Goal: Task Accomplishment & Management: Manage account settings

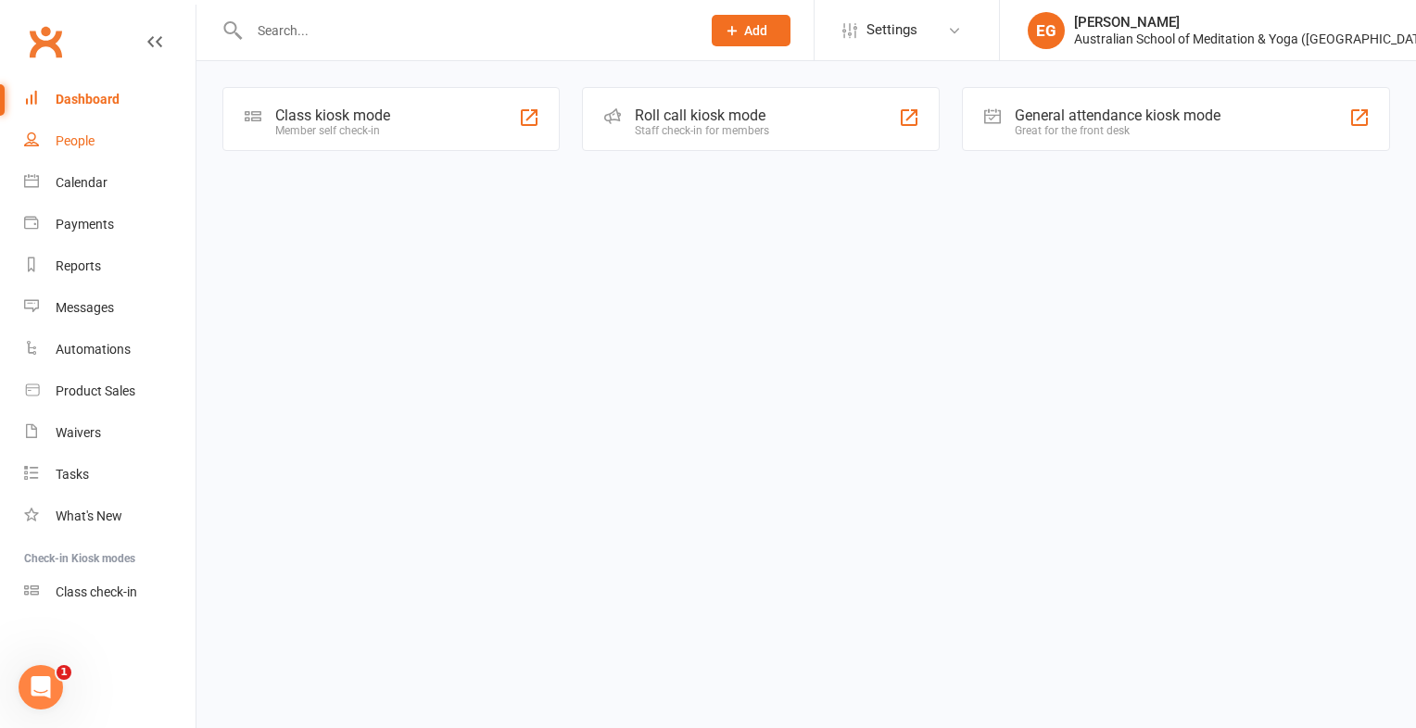
click at [104, 126] on link "People" at bounding box center [109, 141] width 171 height 42
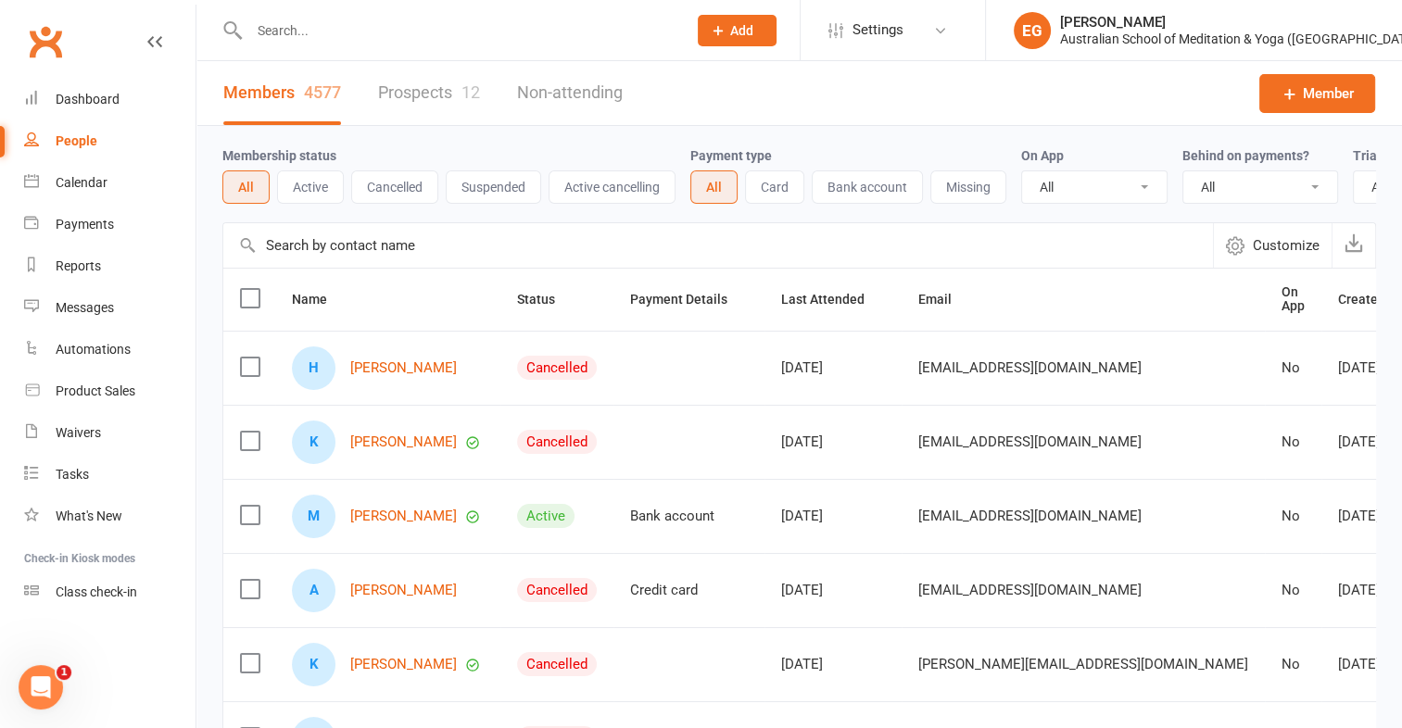
click at [298, 40] on input "text" at bounding box center [459, 31] width 430 height 26
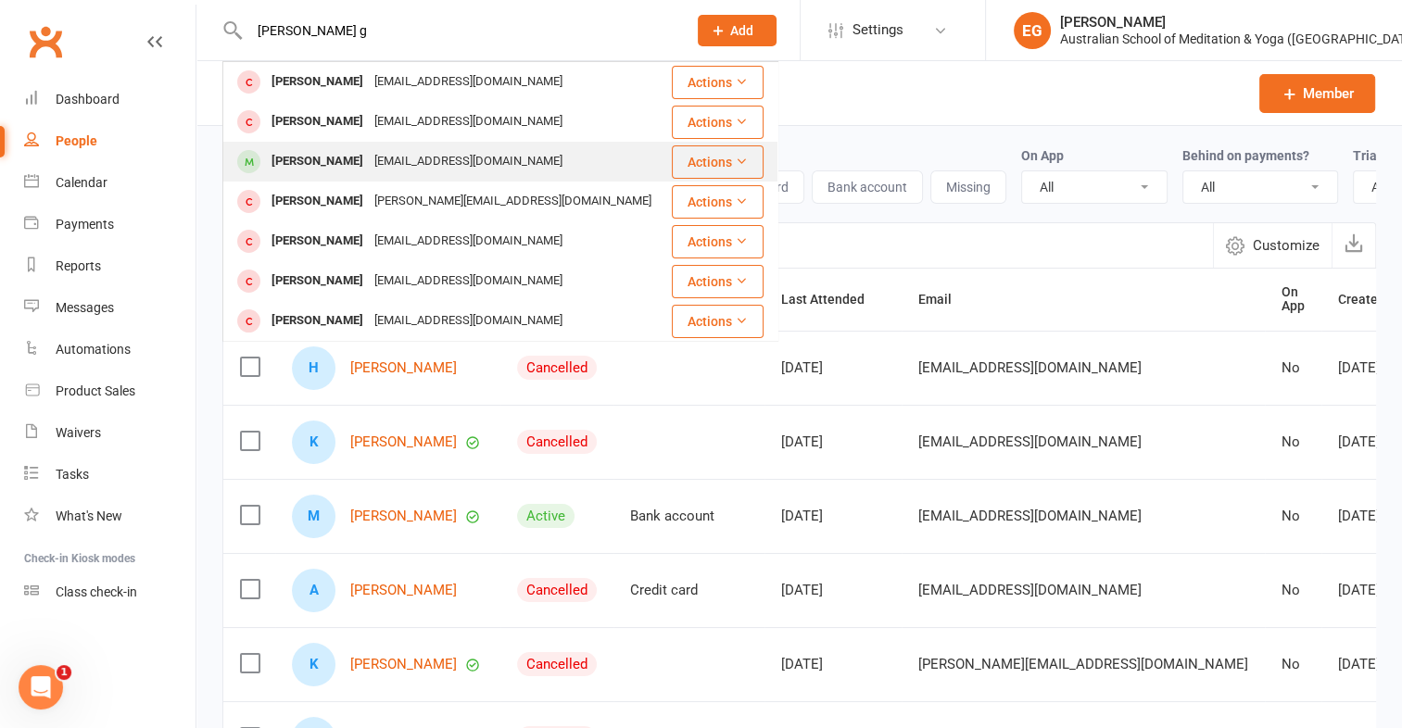
type input "[PERSON_NAME] g"
click at [462, 151] on div "[EMAIL_ADDRESS][DOMAIN_NAME]" at bounding box center [468, 161] width 199 height 27
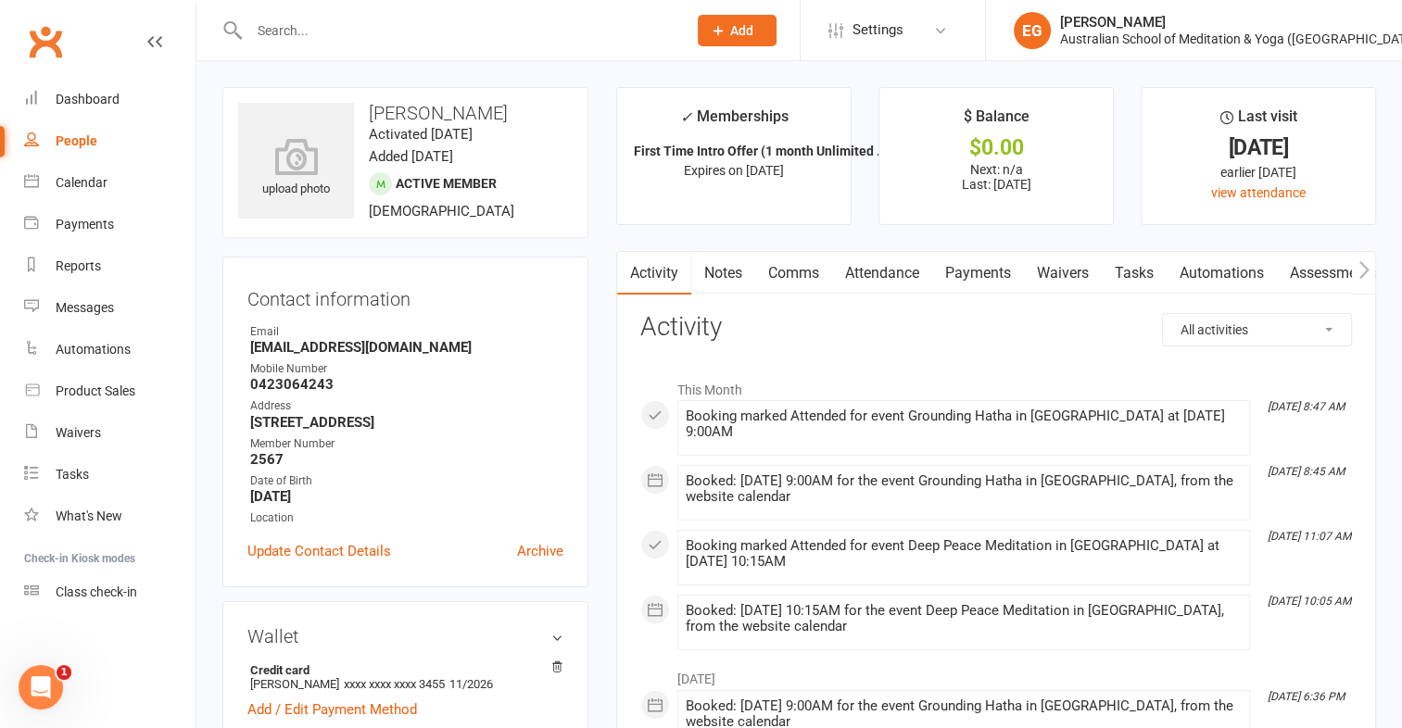
click at [983, 469] on li "[DATE] 8:45 AM Booked: [DATE] 9:00AM for the event Grounding Hatha in [GEOGRAPH…" at bounding box center [963, 493] width 573 height 56
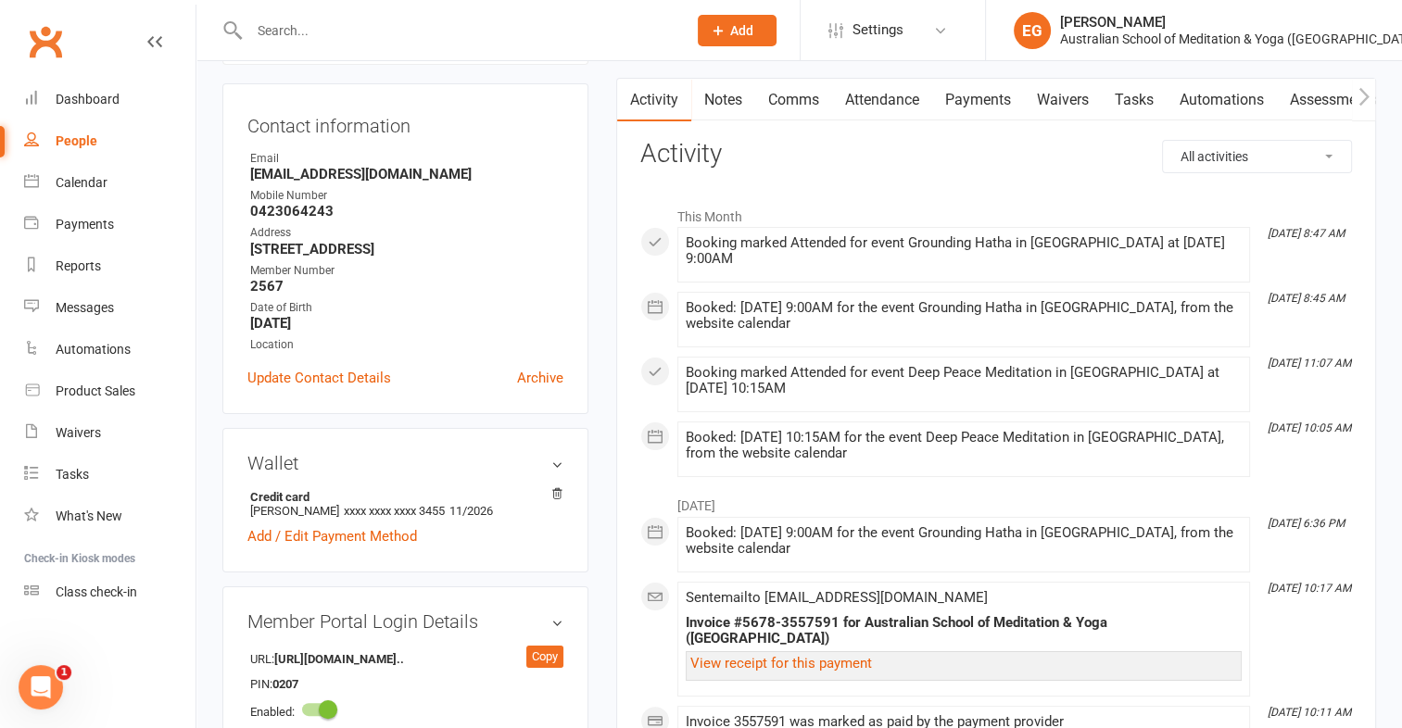
scroll to position [169, 0]
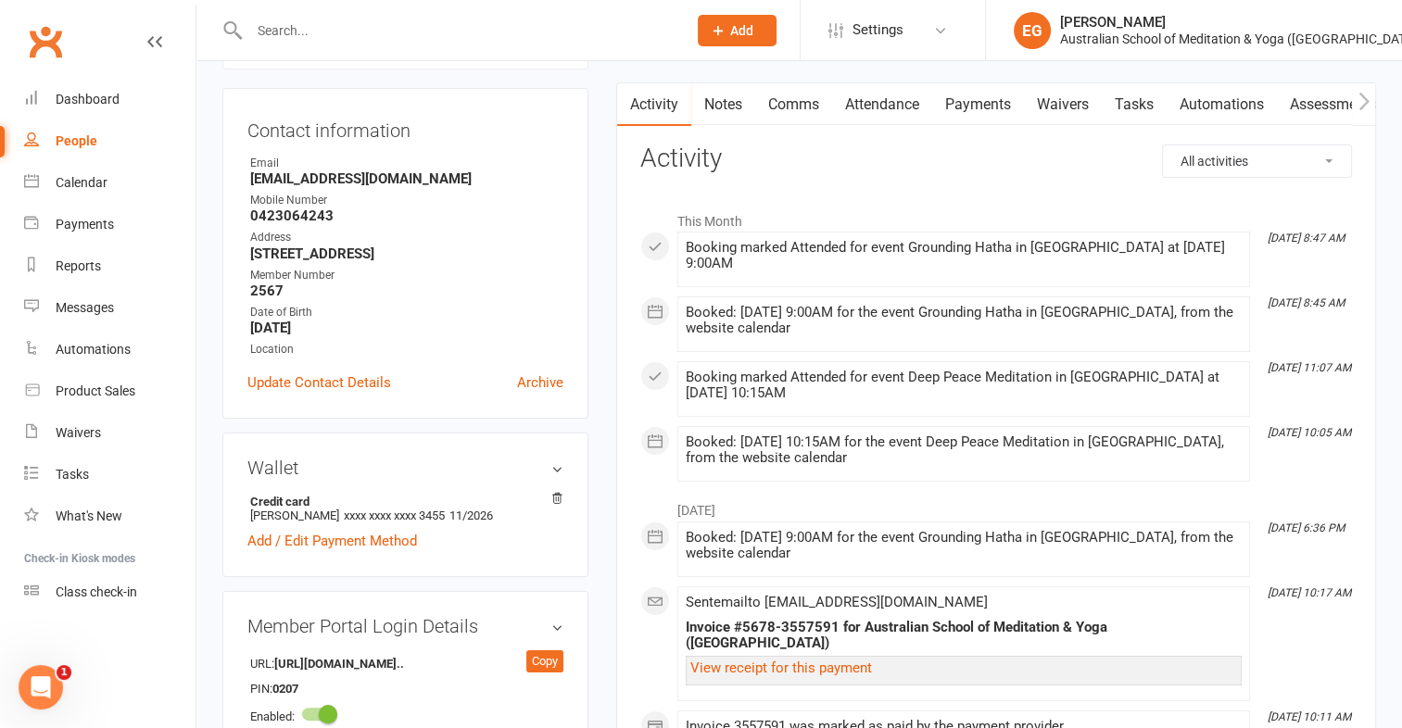
click at [986, 113] on link "Payments" at bounding box center [978, 104] width 92 height 43
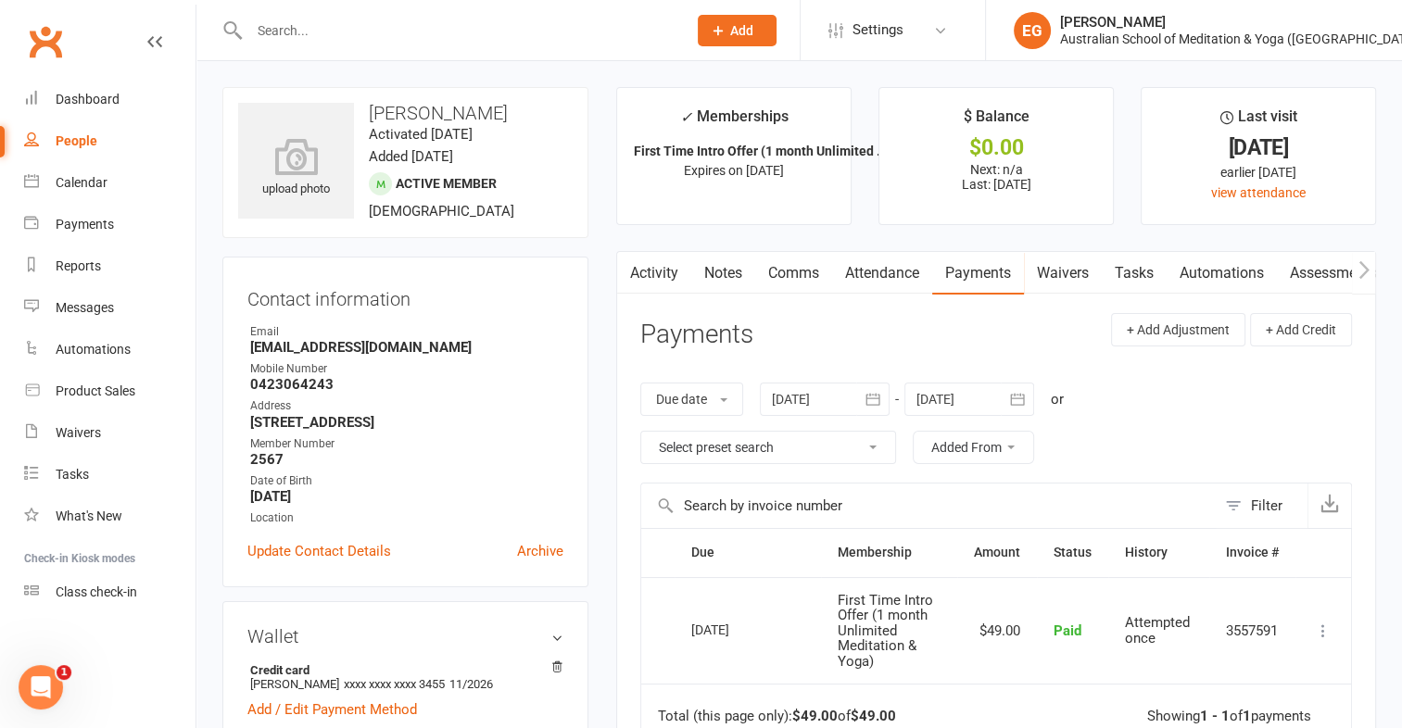
click at [649, 265] on link "Activity" at bounding box center [654, 273] width 74 height 43
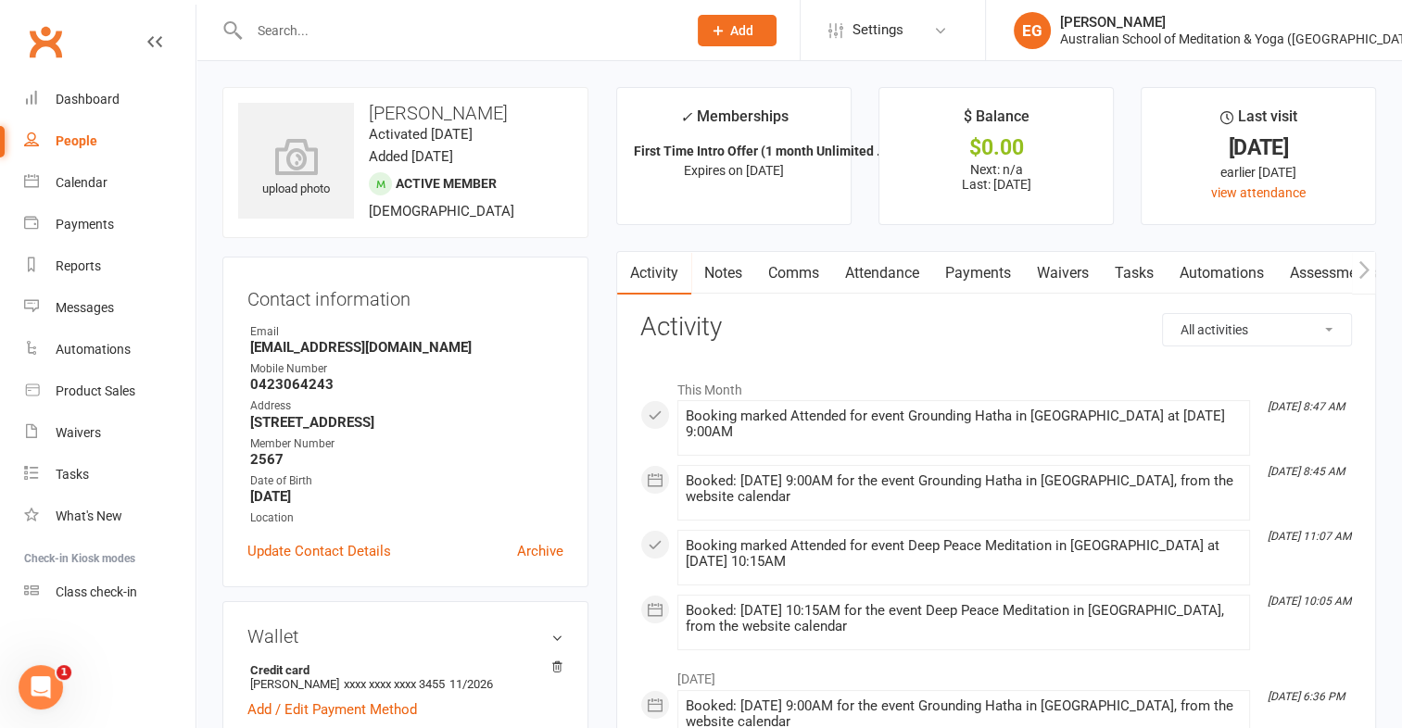
click at [316, 52] on div at bounding box center [447, 30] width 451 height 60
click at [345, 19] on input "text" at bounding box center [459, 31] width 430 height 26
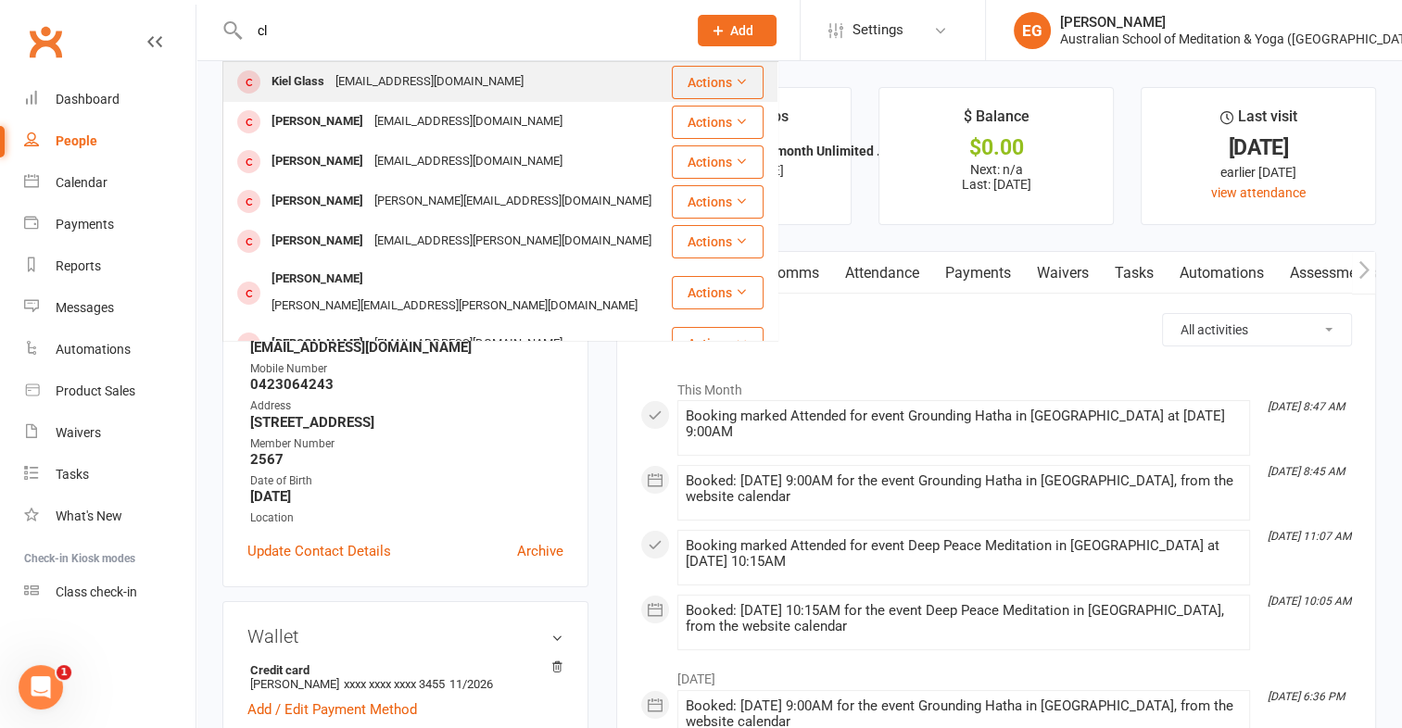
type input "c"
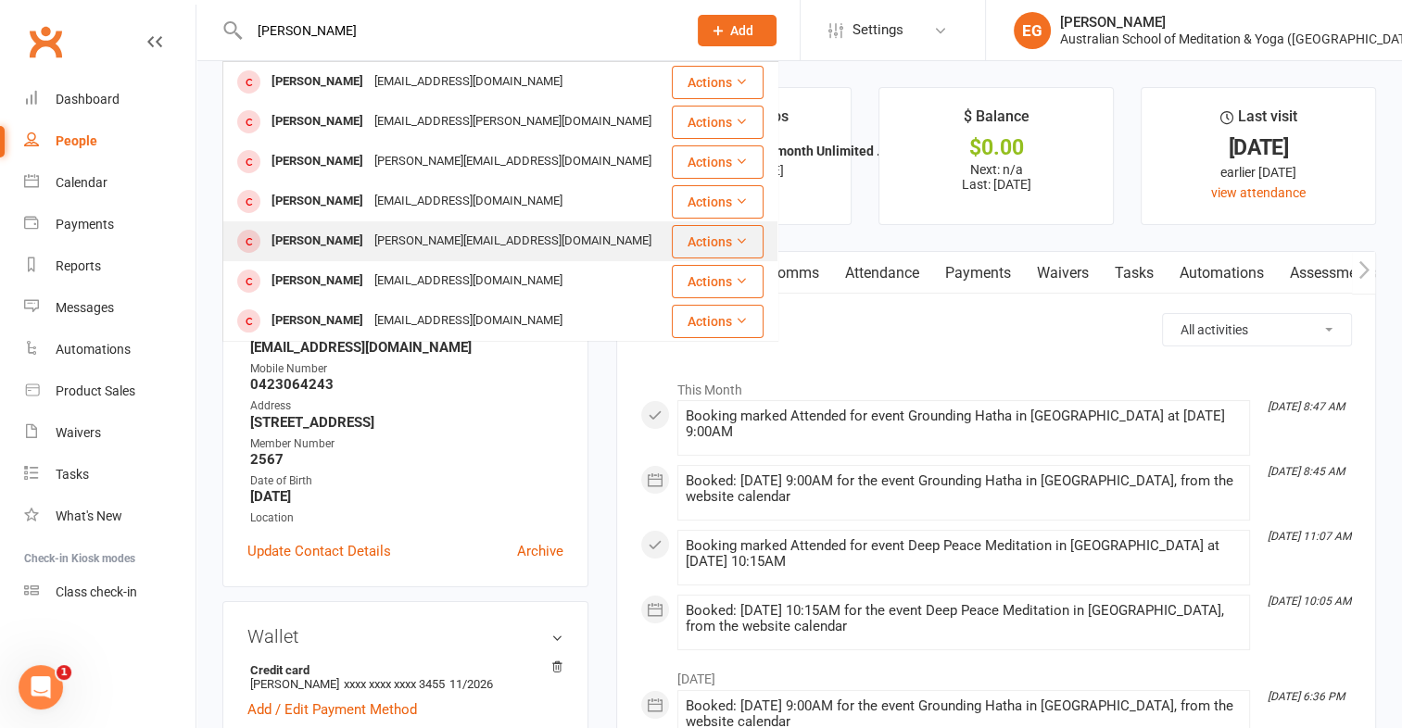
type input "[PERSON_NAME]"
click at [356, 246] on div "[PERSON_NAME]" at bounding box center [317, 241] width 103 height 27
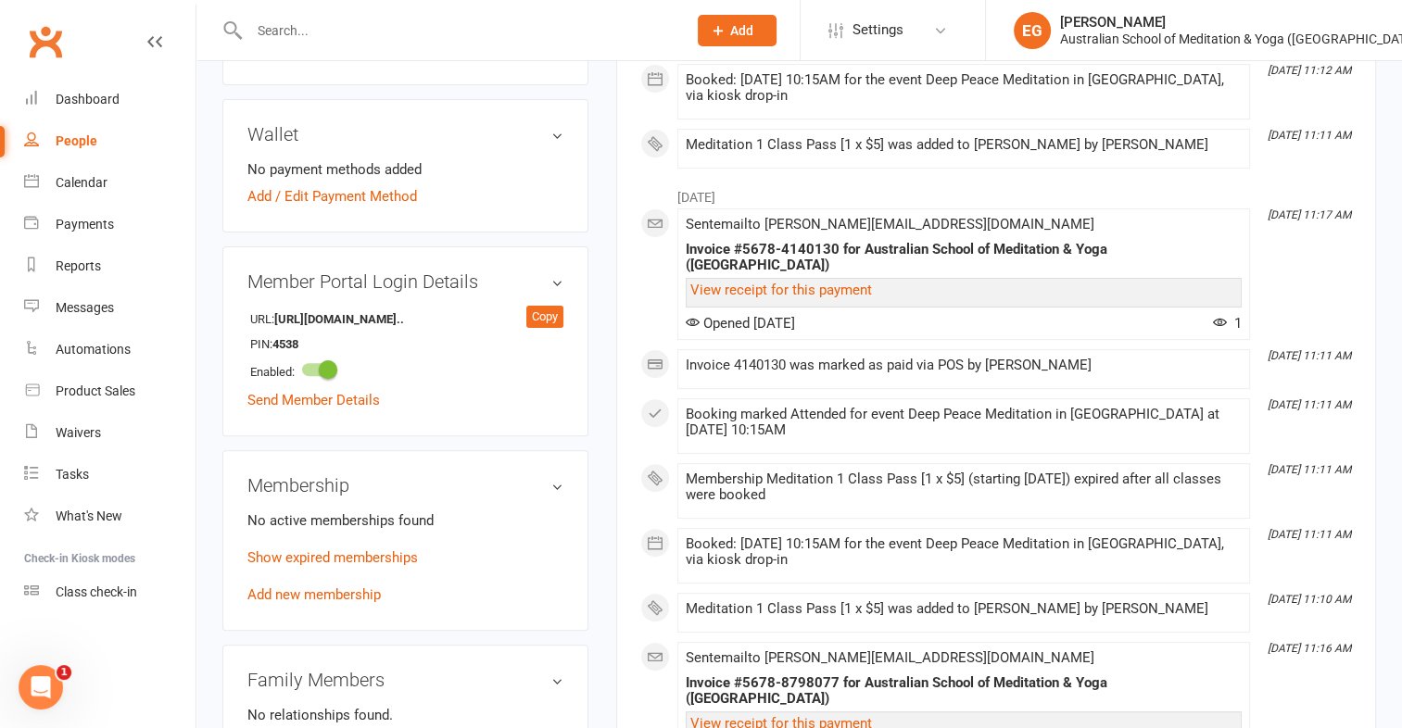
scroll to position [525, 0]
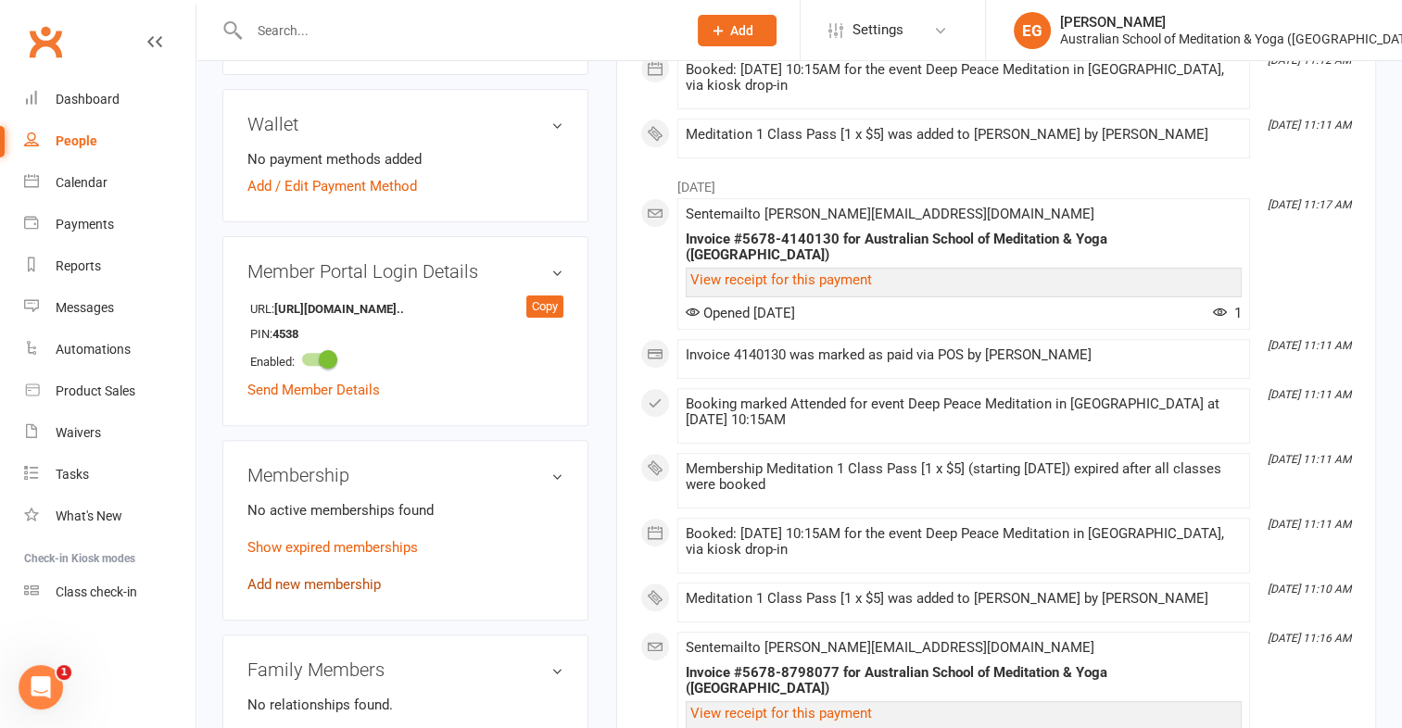
click at [300, 576] on link "Add new membership" at bounding box center [313, 584] width 133 height 17
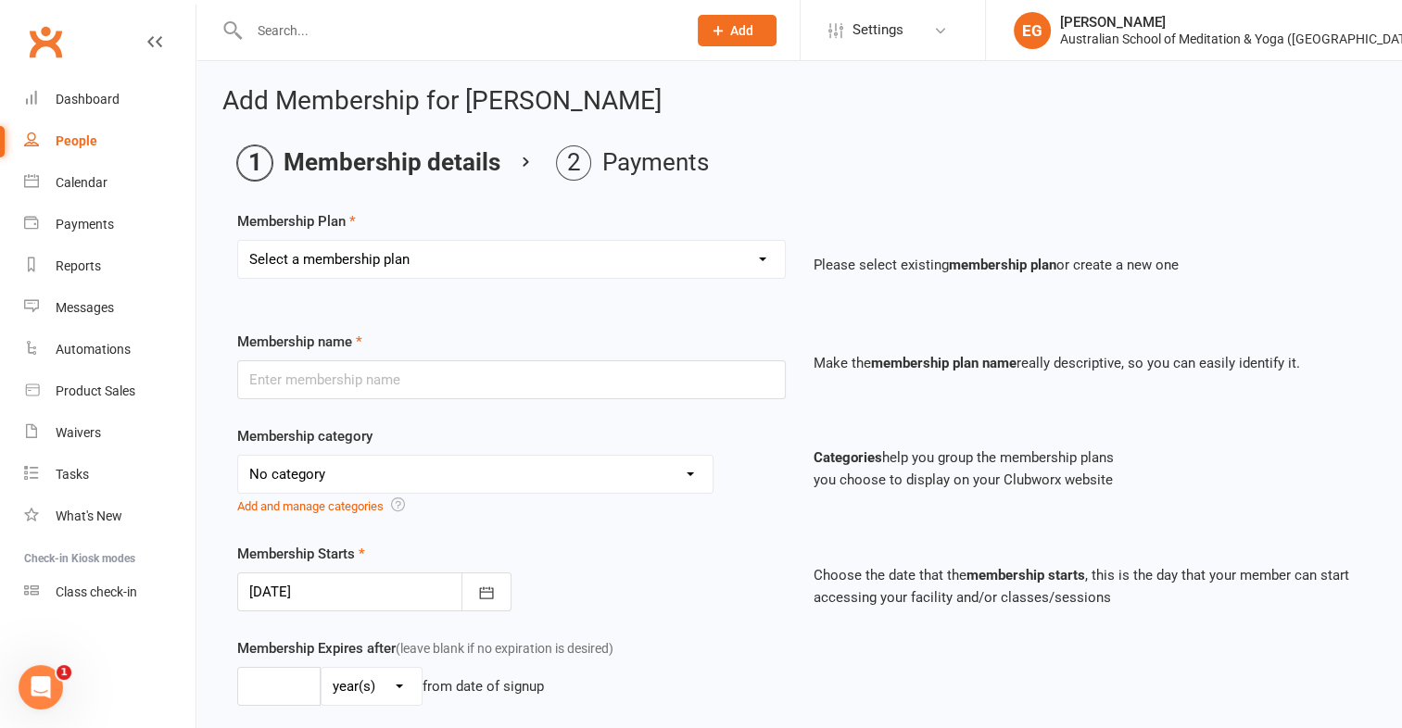
click at [366, 264] on select "Select a membership plan First Time Intro Offer (1 month Unlimited Meditation &…" at bounding box center [511, 259] width 547 height 37
select select "6"
click at [238, 241] on select "Select a membership plan First Time Intro Offer (1 month Unlimited Meditation &…" at bounding box center [511, 259] width 547 height 37
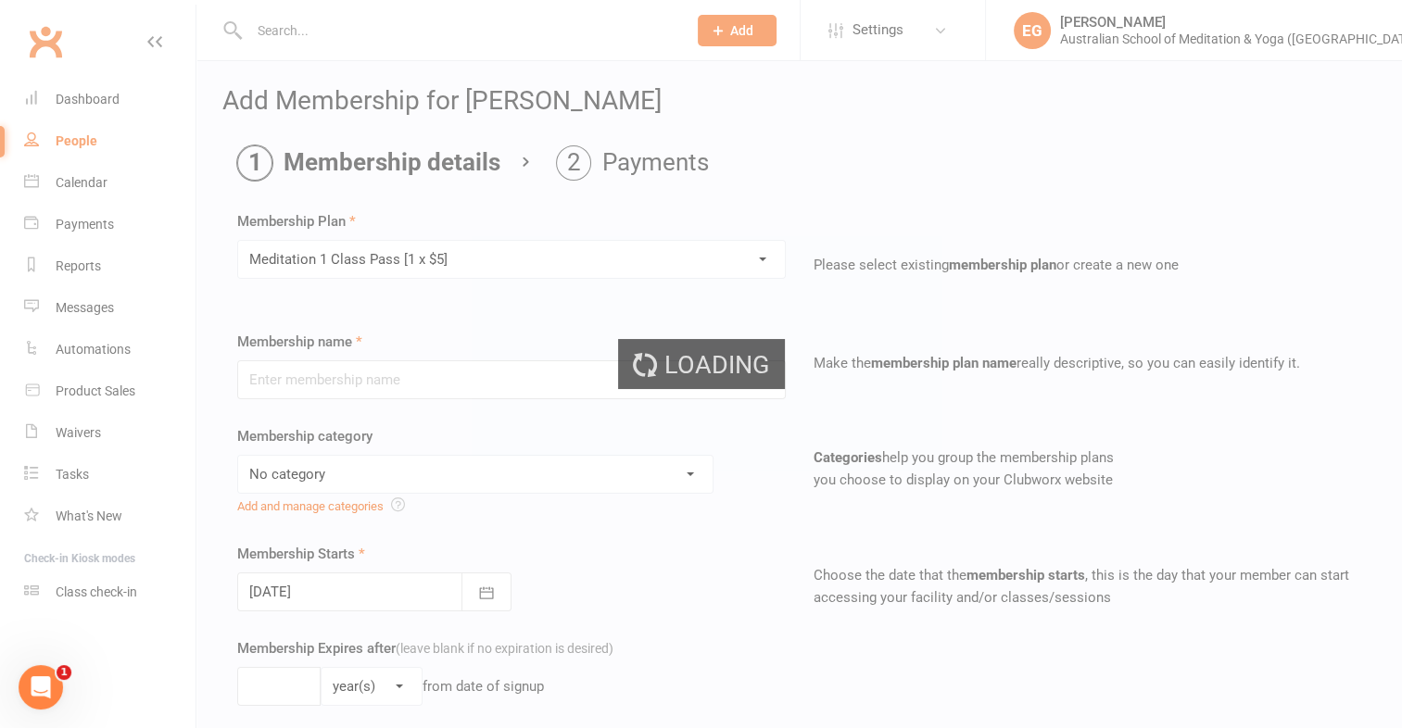
type input "Meditation 1 Class Pass [1 x $5]"
select select "4"
type input "3"
select select "2"
type input "1"
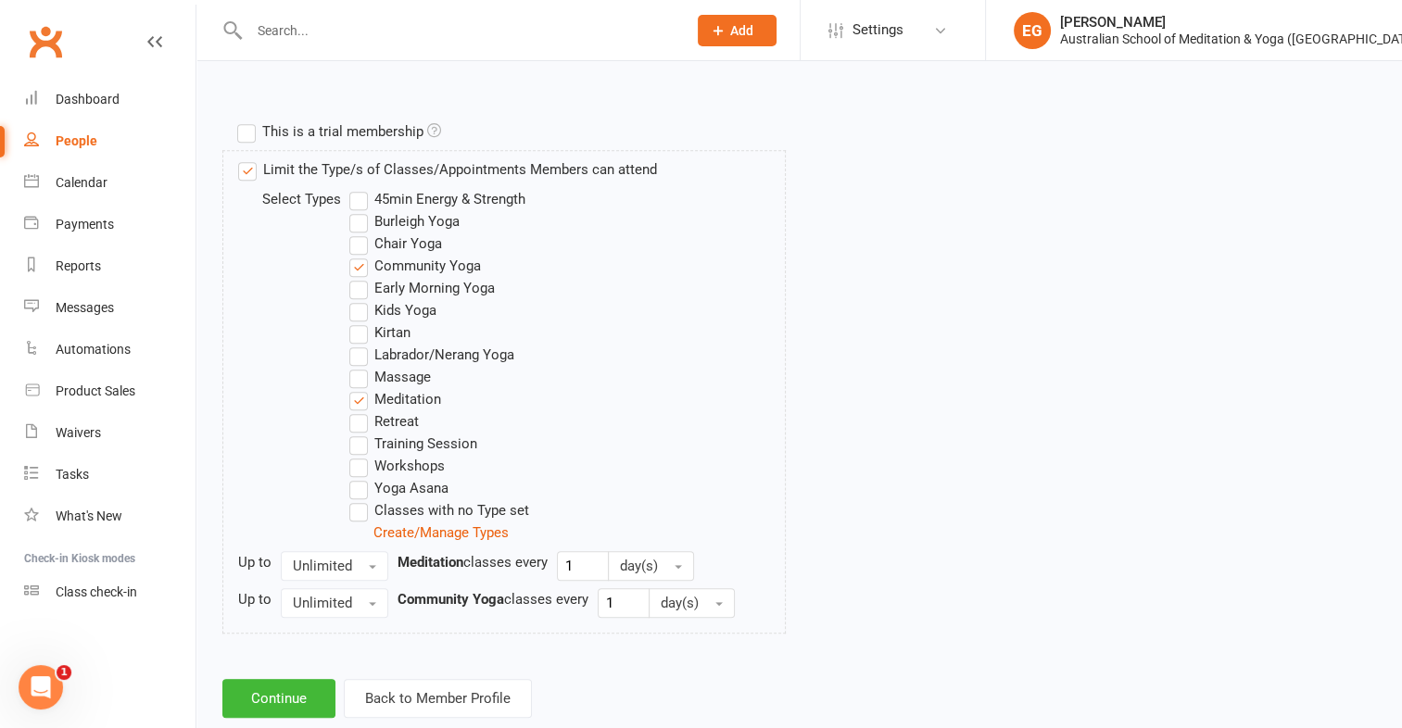
scroll to position [908, 0]
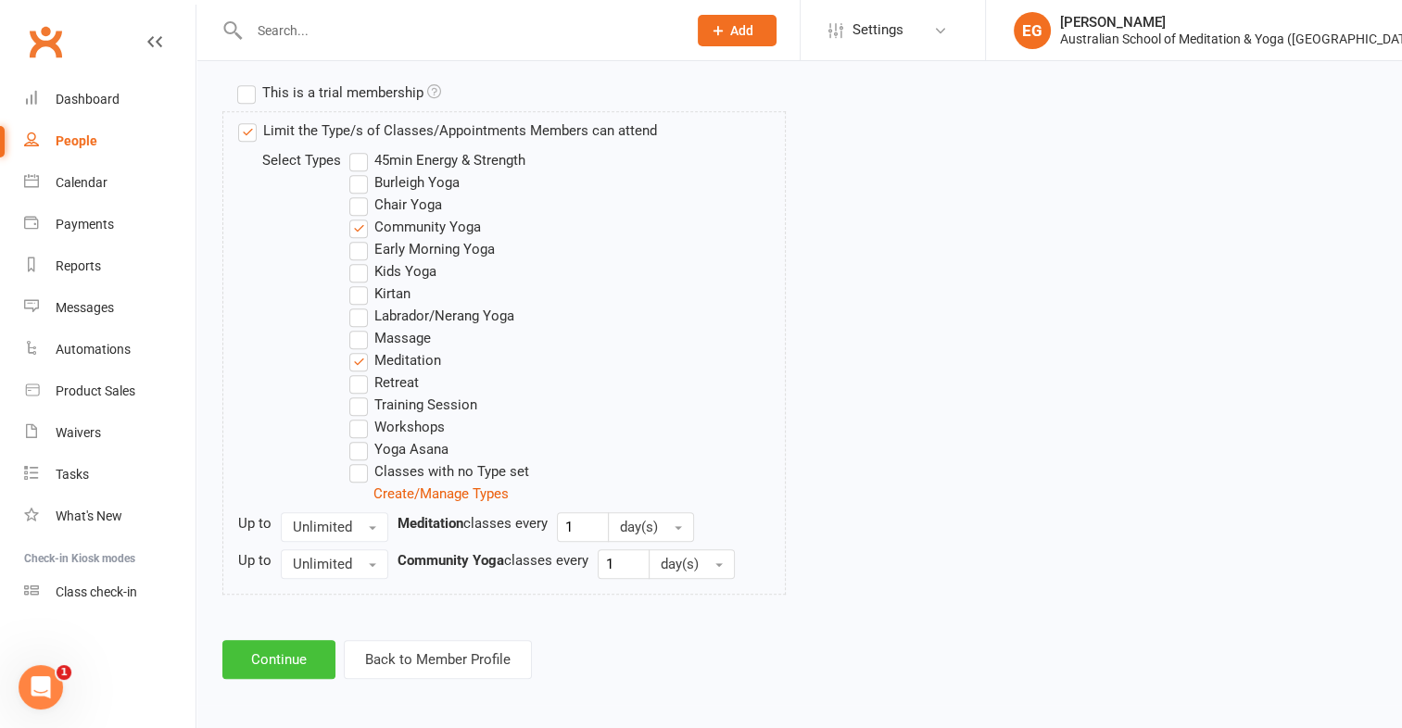
click at [311, 656] on button "Continue" at bounding box center [278, 659] width 113 height 39
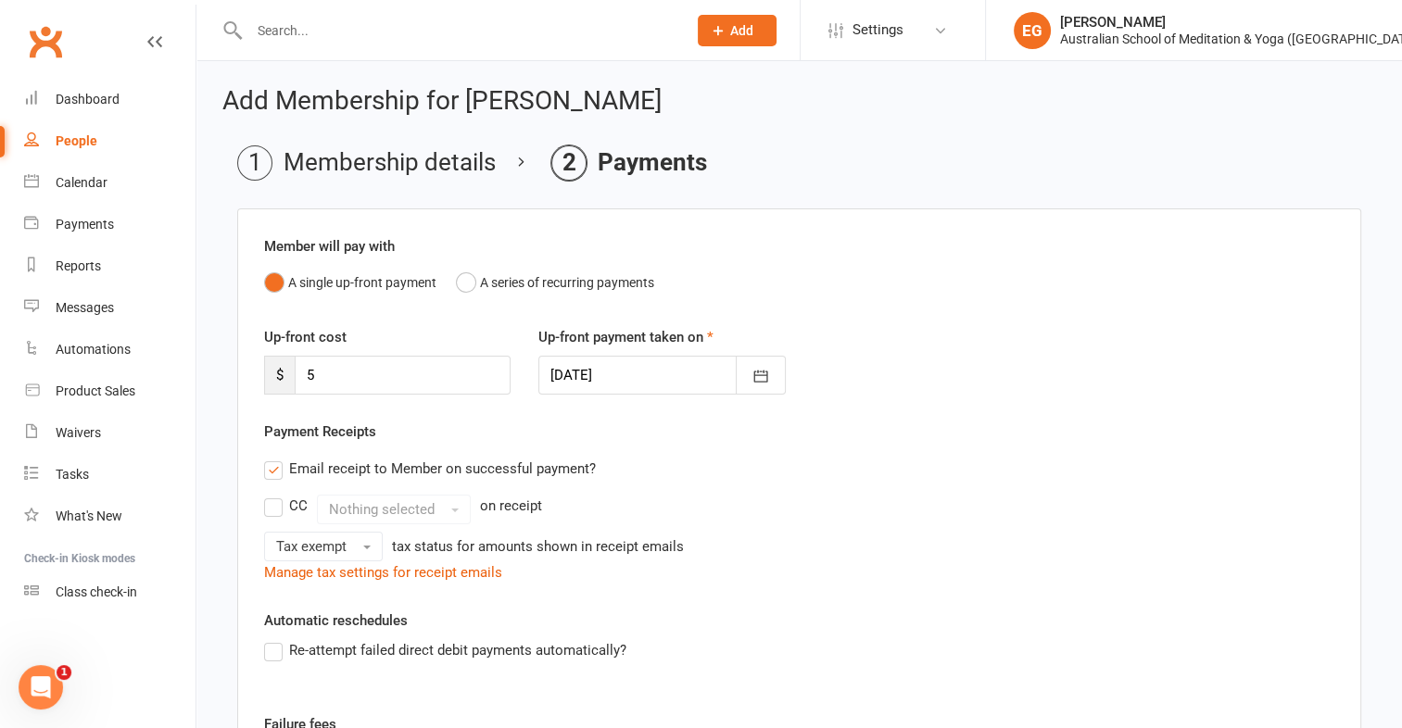
scroll to position [352, 0]
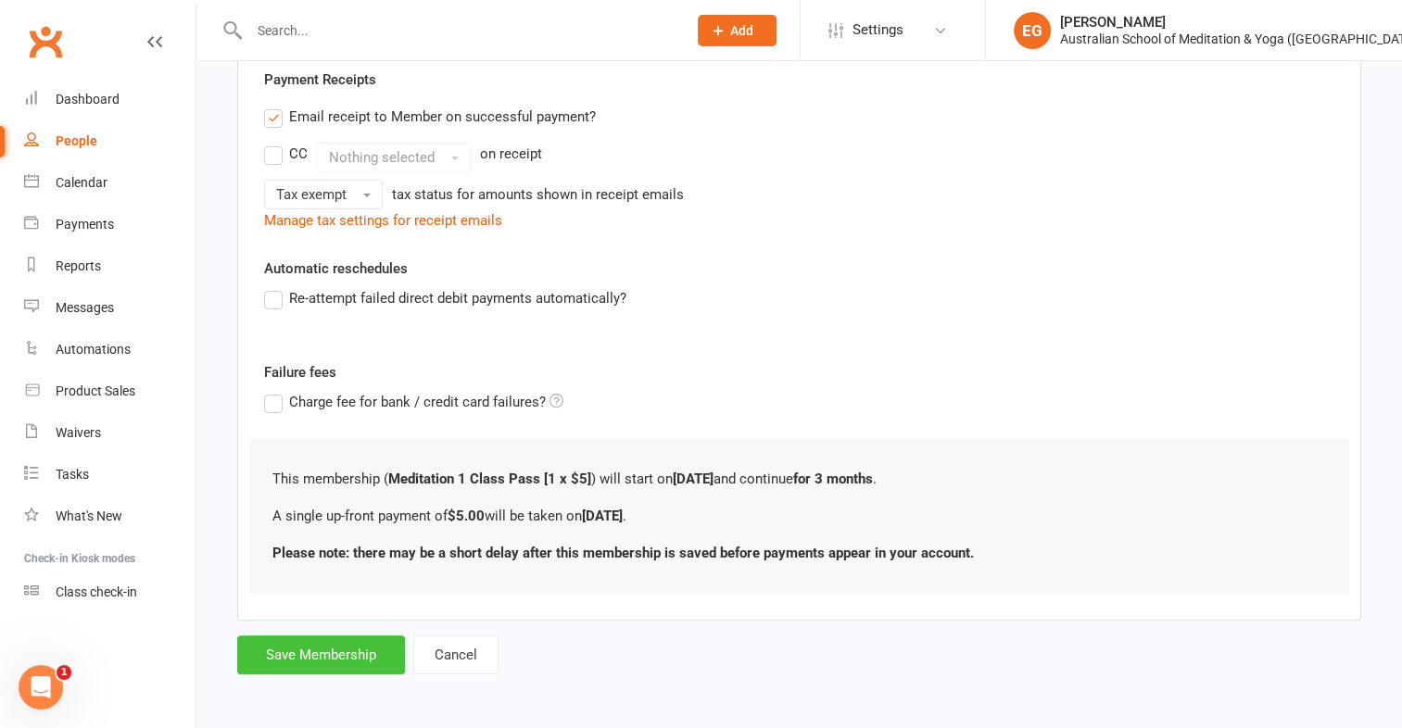
click at [322, 641] on button "Save Membership" at bounding box center [321, 655] width 168 height 39
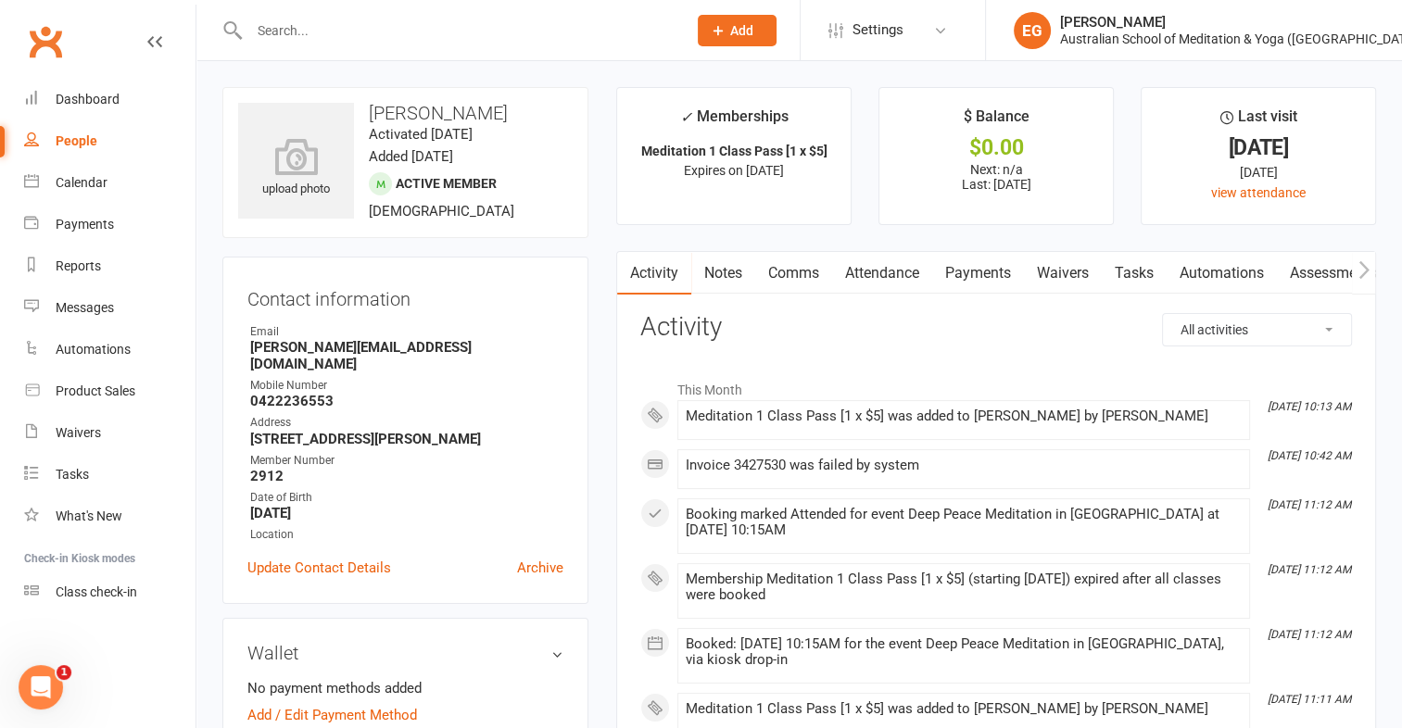
click at [990, 280] on link "Payments" at bounding box center [978, 273] width 92 height 43
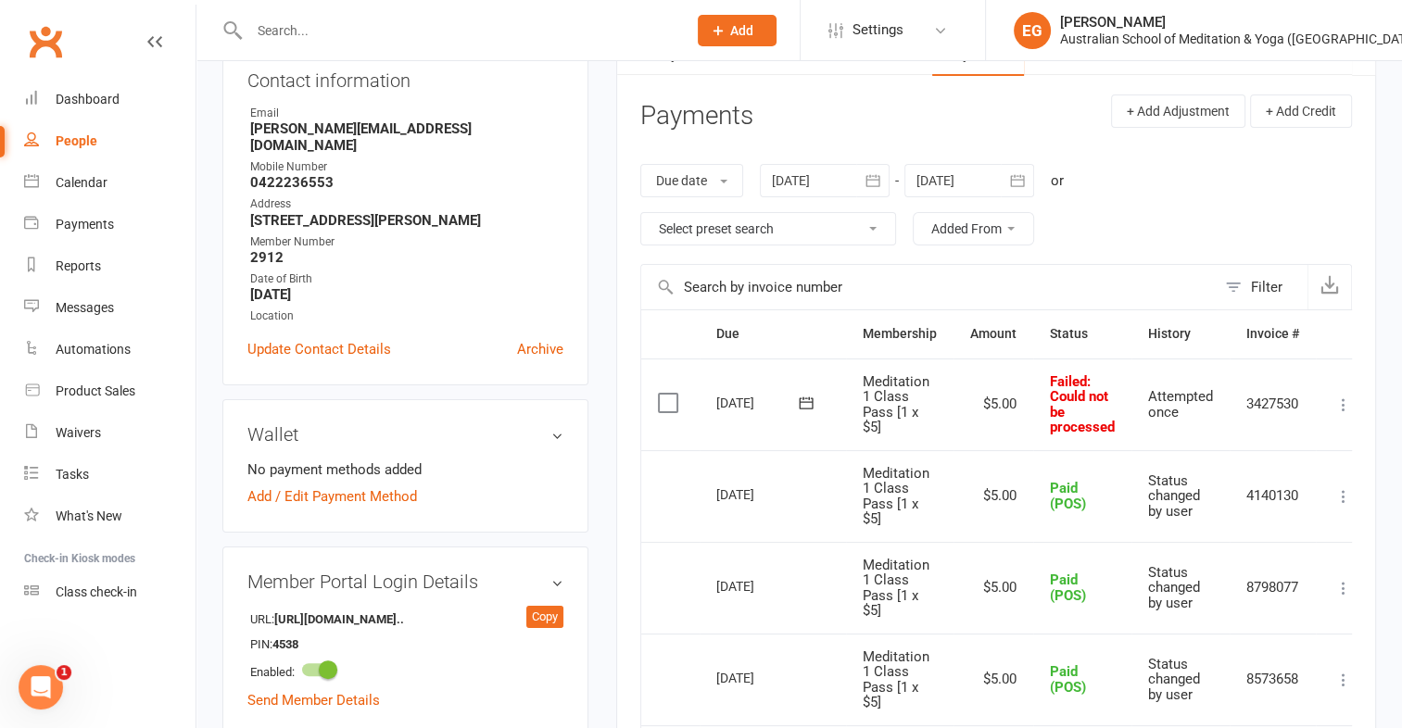
scroll to position [222, 0]
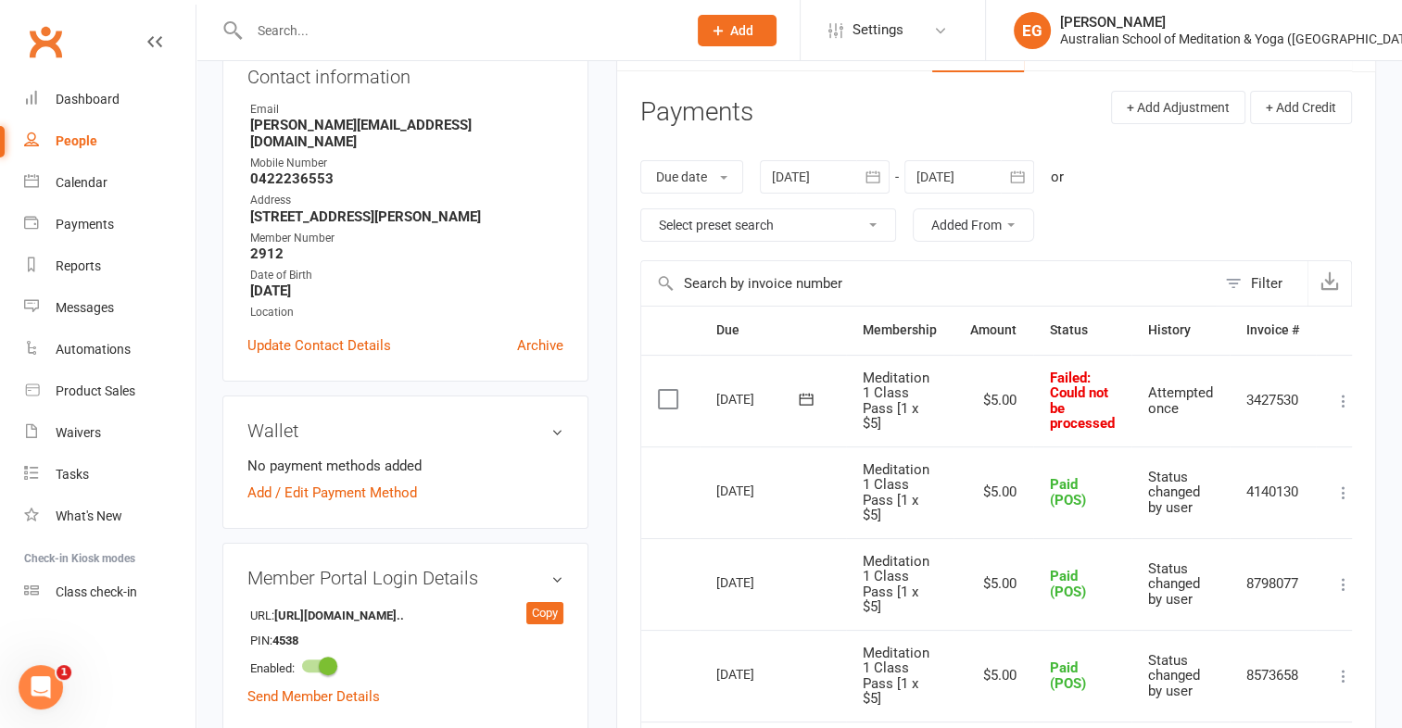
click at [1341, 399] on icon at bounding box center [1343, 401] width 19 height 19
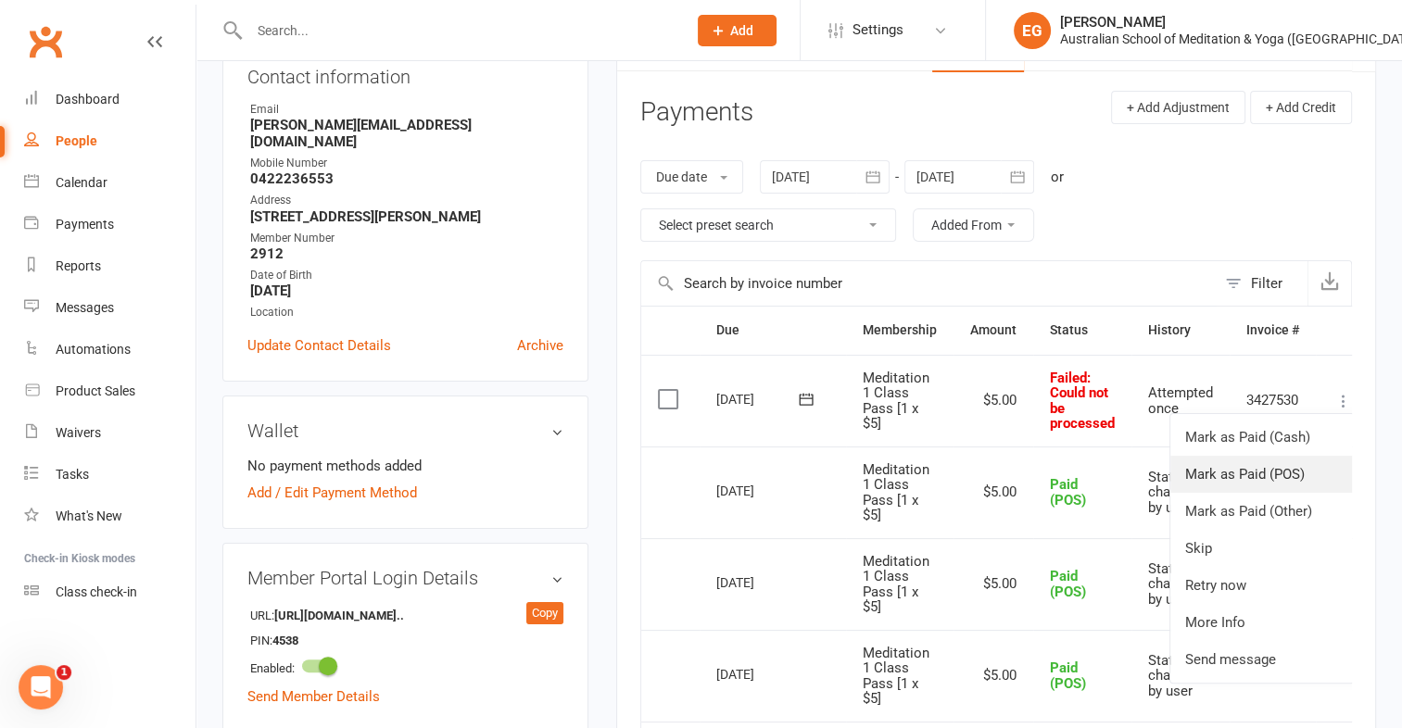
click at [1261, 472] on link "Mark as Paid (POS)" at bounding box center [1261, 474] width 183 height 37
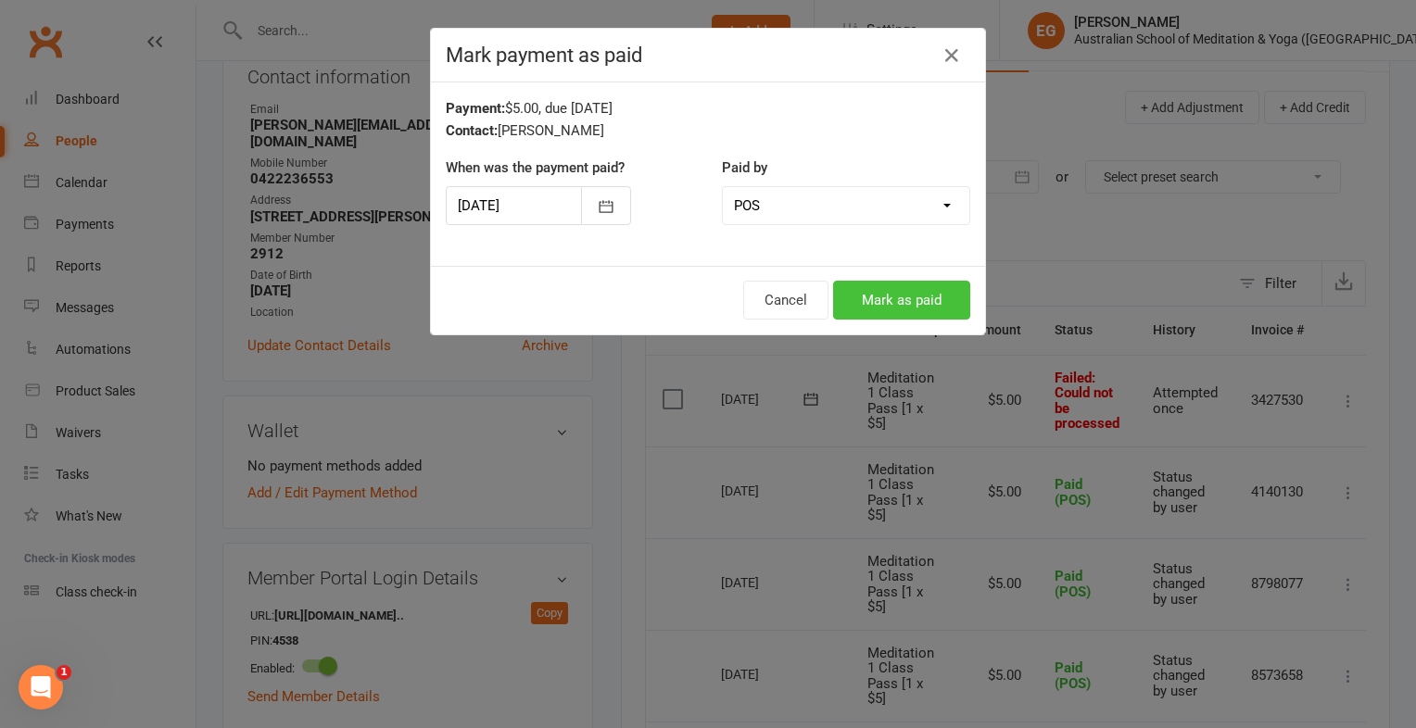
click at [886, 301] on button "Mark as paid" at bounding box center [901, 300] width 137 height 39
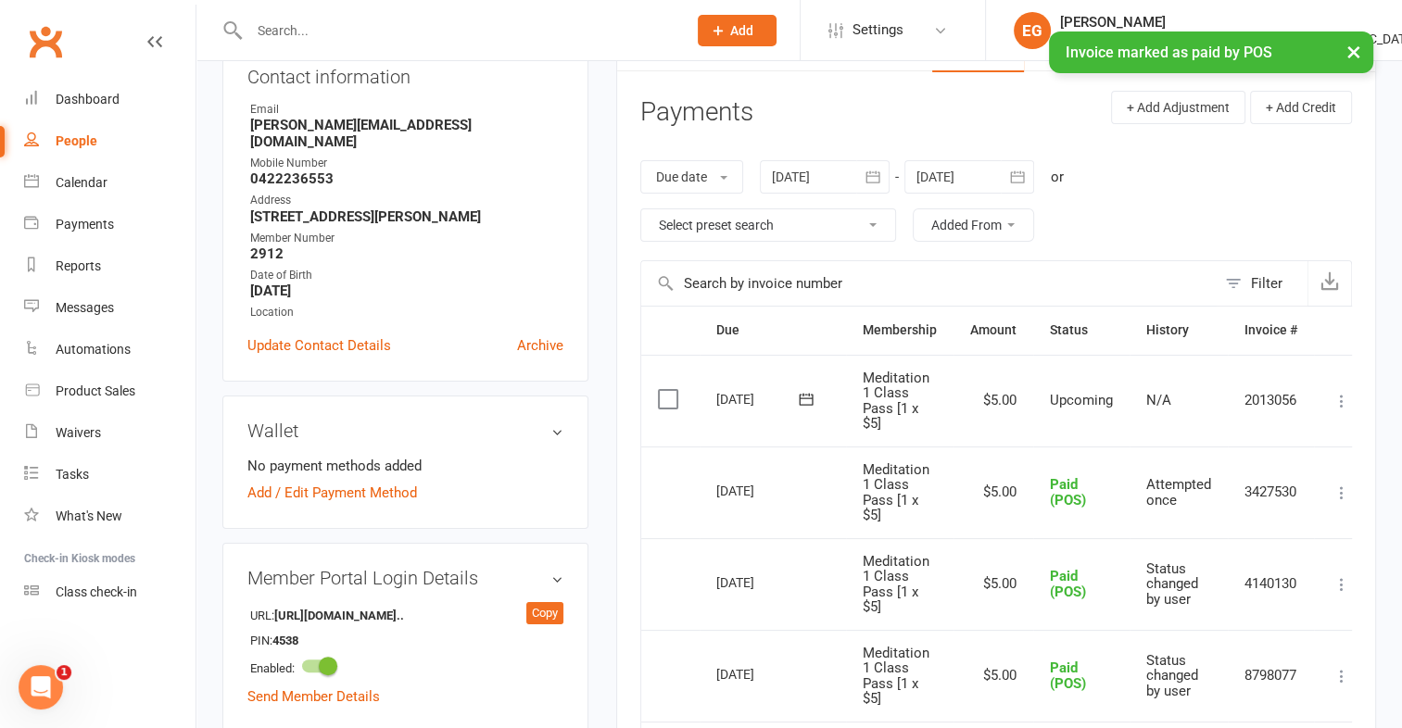
click at [1330, 406] on button at bounding box center [1341, 401] width 22 height 22
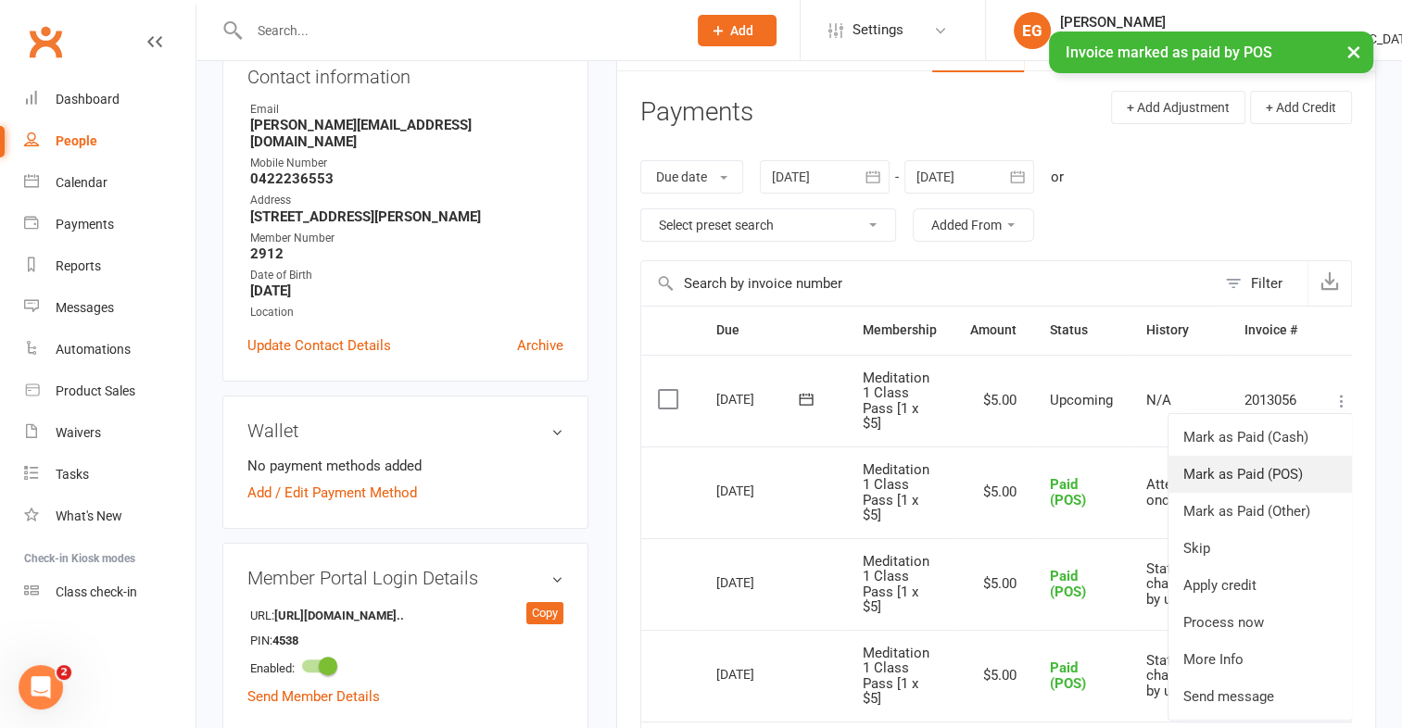
click at [1278, 484] on link "Mark as Paid (POS)" at bounding box center [1259, 474] width 183 height 37
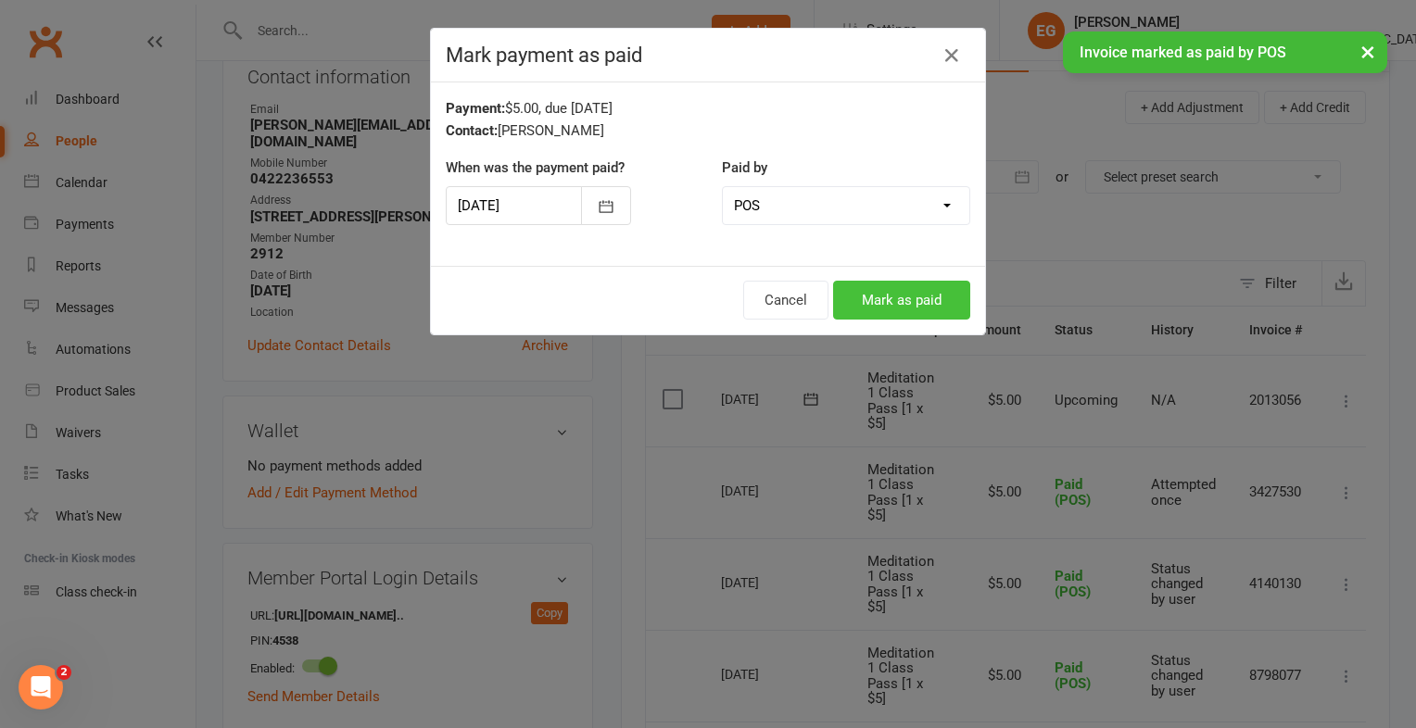
click at [948, 296] on button "Mark as paid" at bounding box center [901, 300] width 137 height 39
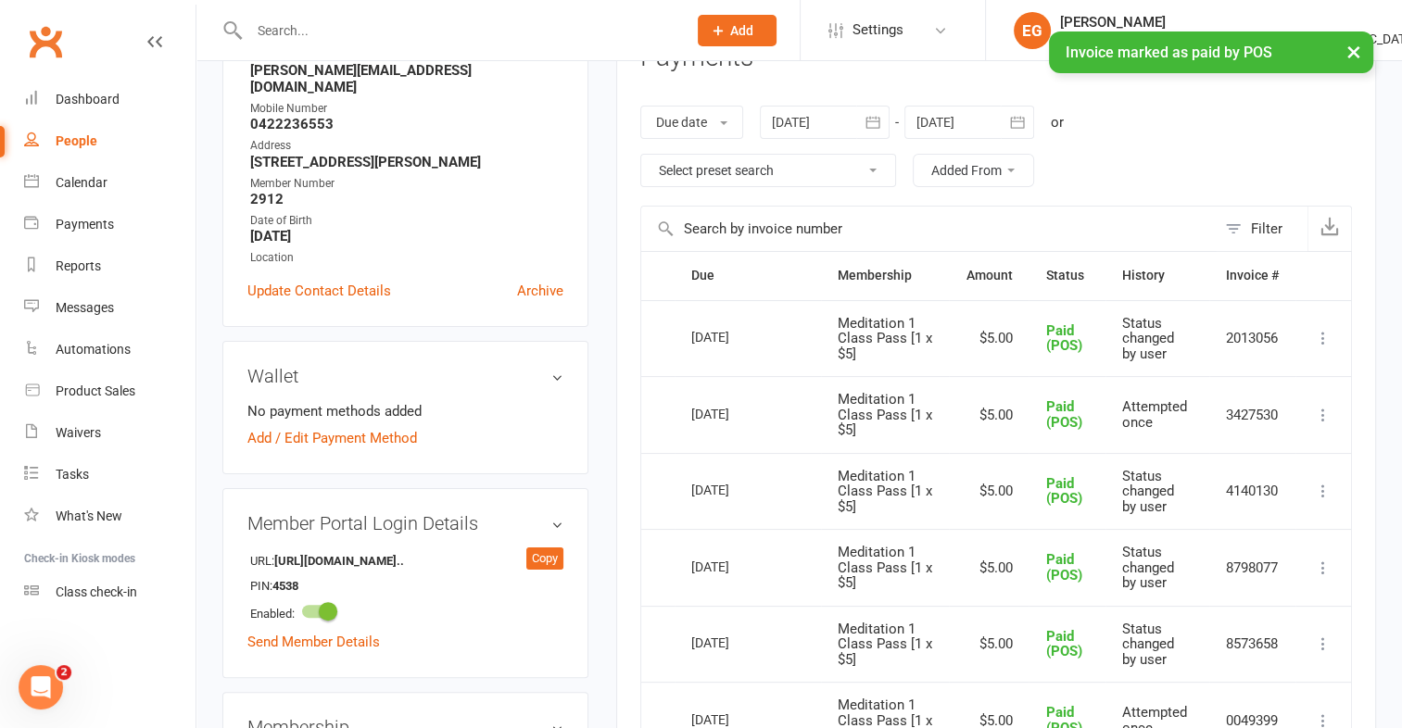
scroll to position [295, 0]
